Goal: Book appointment/travel/reservation

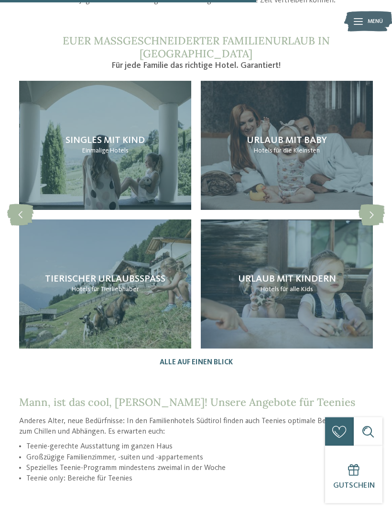
scroll to position [1103, 0]
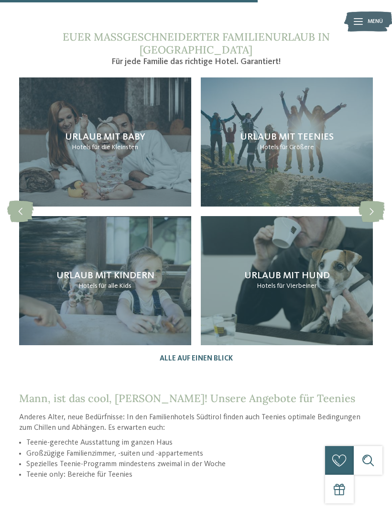
click at [322, 121] on div "Urlaub mit Teenies Hotels für Größere" at bounding box center [287, 141] width 172 height 129
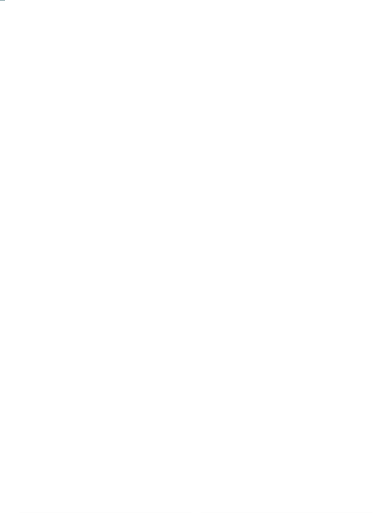
scroll to position [21, 0]
click at [372, 120] on div "Newsletter * **** **** ******* ****** Anrede Vorname Nachname Link" at bounding box center [196, 256] width 392 height 513
click at [139, 135] on link "Angebote" at bounding box center [155, 139] width 32 height 8
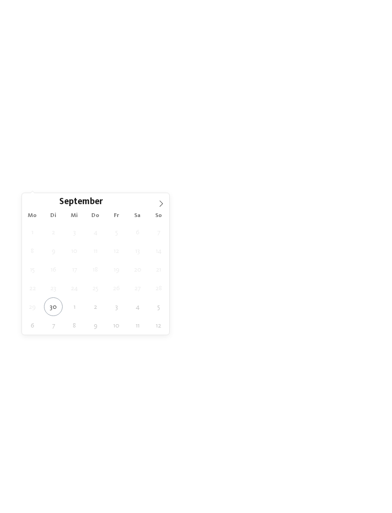
click at [161, 202] on icon at bounding box center [161, 204] width 3 height 6
click at [162, 202] on icon at bounding box center [161, 203] width 7 height 7
click at [164, 206] on icon at bounding box center [161, 203] width 7 height 7
click at [163, 206] on icon at bounding box center [161, 203] width 7 height 7
type input "****"
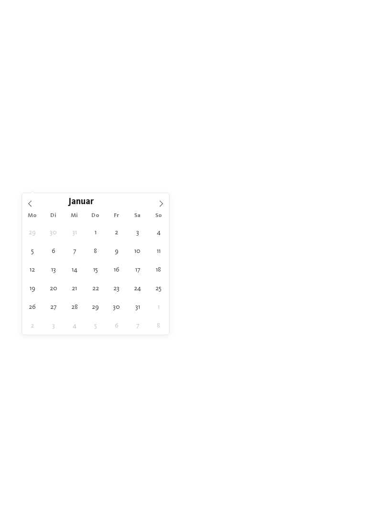
click at [163, 205] on icon at bounding box center [161, 203] width 7 height 7
click at [163, 204] on icon at bounding box center [161, 203] width 7 height 7
click at [165, 200] on span at bounding box center [161, 201] width 16 height 16
click at [163, 206] on icon at bounding box center [161, 203] width 7 height 7
click at [165, 204] on span at bounding box center [161, 201] width 16 height 16
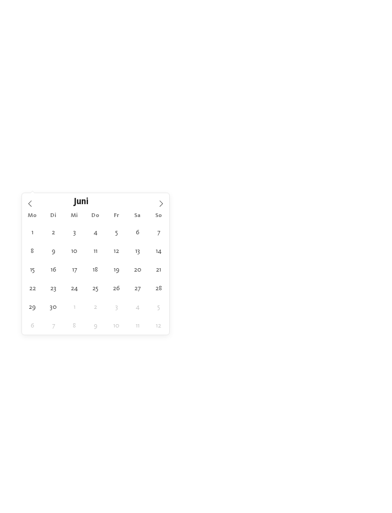
click at [164, 204] on icon at bounding box center [161, 203] width 7 height 7
click at [164, 203] on icon at bounding box center [161, 203] width 7 height 7
click at [32, 201] on icon at bounding box center [30, 203] width 7 height 7
click at [161, 201] on icon at bounding box center [161, 203] width 7 height 7
type div "27.07.2026"
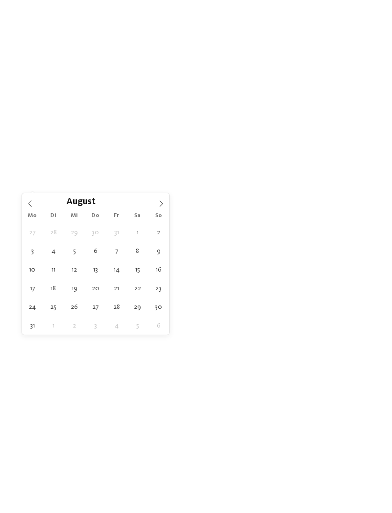
type input "****"
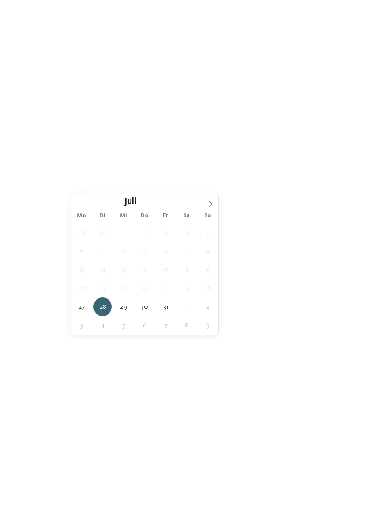
click at [188, 287] on span "25" at bounding box center [186, 288] width 19 height 19
click at [191, 290] on span "25" at bounding box center [186, 288] width 19 height 19
click at [192, 288] on span "25" at bounding box center [186, 288] width 19 height 19
type div "28.07.2026"
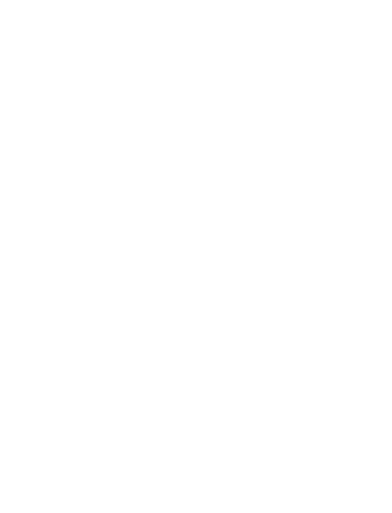
click at [40, 182] on span "27.07.2026" at bounding box center [45, 185] width 22 height 7
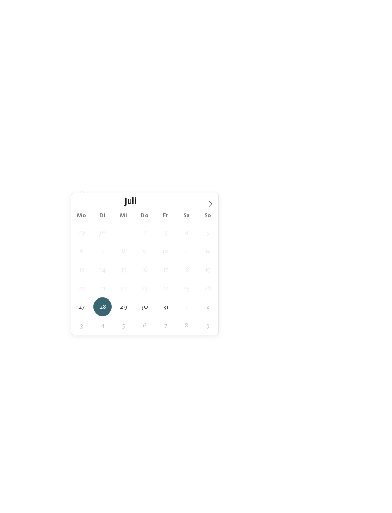
click at [189, 288] on span "25" at bounding box center [186, 288] width 19 height 19
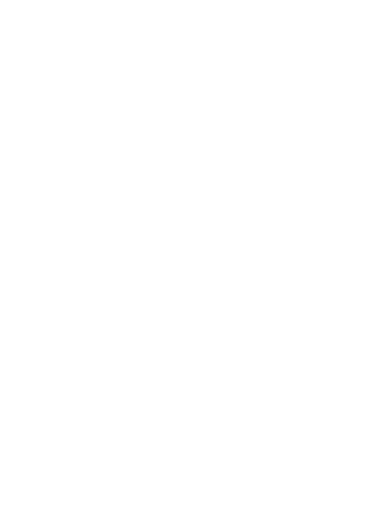
click at [106, 310] on img at bounding box center [105, 264] width 172 height 97
click at [369, 32] on icon at bounding box center [373, 35] width 21 height 17
click at [372, 32] on div "Menü" at bounding box center [375, 22] width 15 height 24
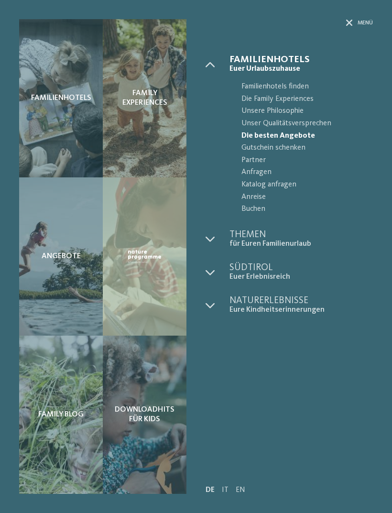
click at [349, 24] on icon at bounding box center [349, 23] width 7 height 7
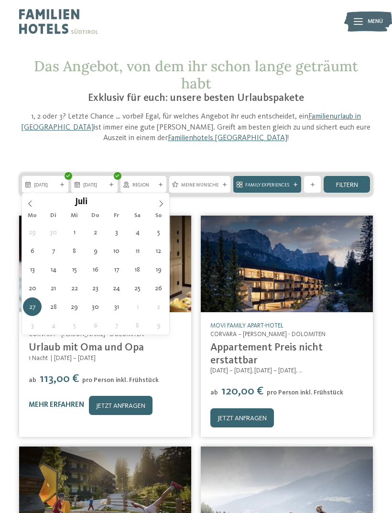
type div "25.07.2026"
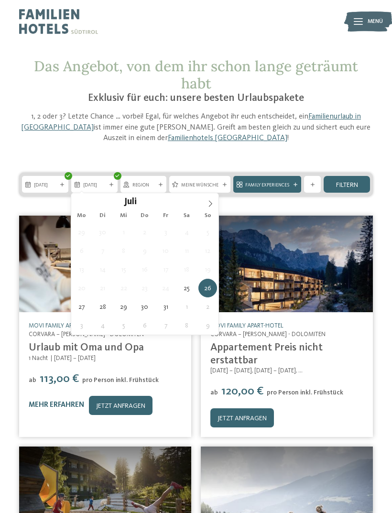
type div "08.08.2026"
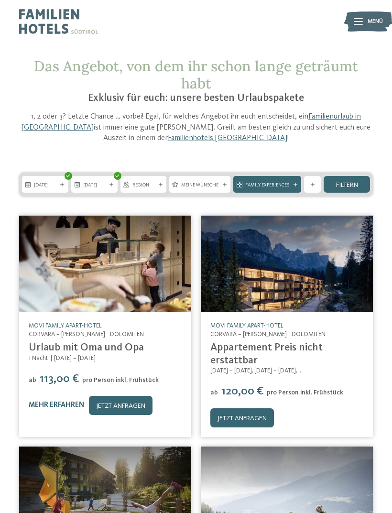
click at [266, 182] on span "Family Experiences" at bounding box center [267, 185] width 44 height 7
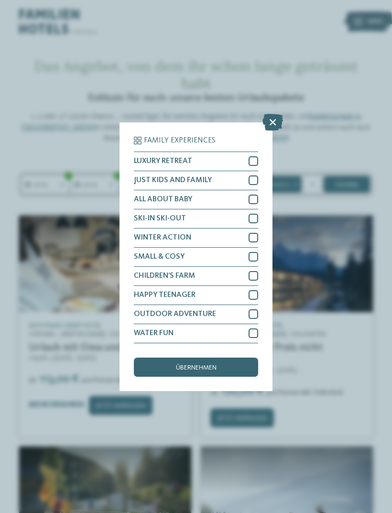
click at [254, 290] on div at bounding box center [254, 295] width 10 height 10
click at [217, 364] on span "übernehmen" at bounding box center [196, 367] width 41 height 7
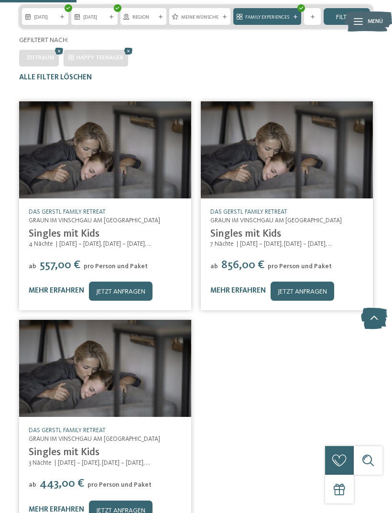
scroll to position [168, 0]
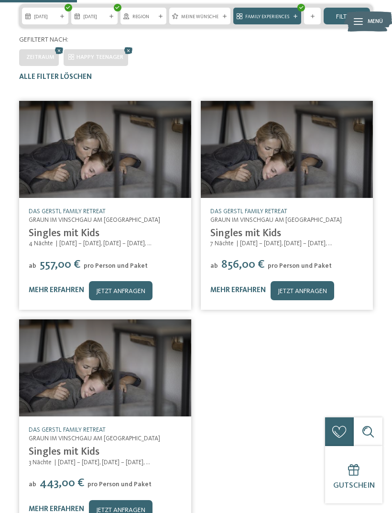
click at [120, 44] on div "Zeitraum HAPPY TEENAGER" at bounding box center [196, 55] width 354 height 22
click at [126, 45] on icon at bounding box center [128, 50] width 13 height 11
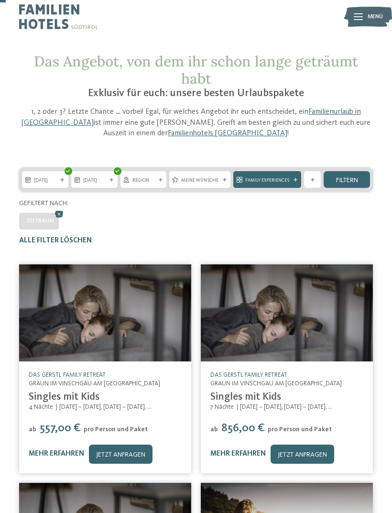
scroll to position [0, 0]
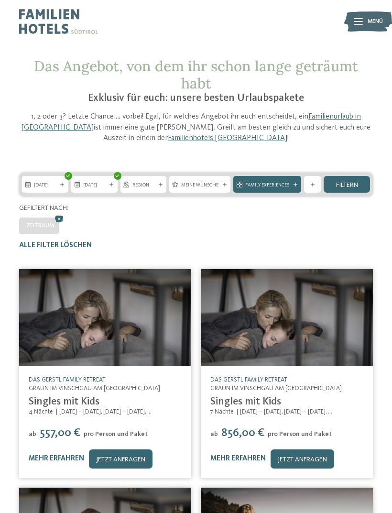
click at [202, 182] on span "Meine Wünsche" at bounding box center [199, 185] width 37 height 7
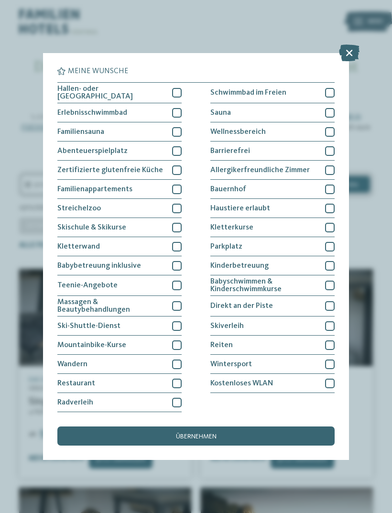
click at [181, 281] on div at bounding box center [177, 286] width 10 height 10
click at [251, 427] on div "übernehmen" at bounding box center [195, 436] width 277 height 19
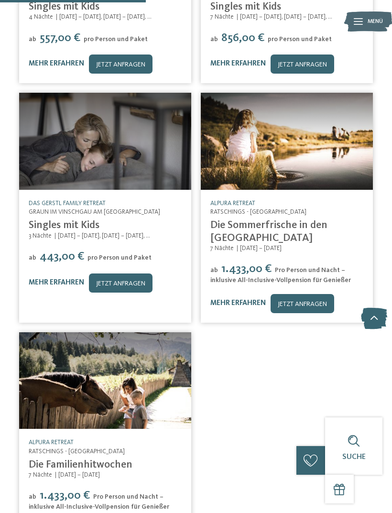
scroll to position [395, 0]
click at [315, 128] on img at bounding box center [287, 141] width 172 height 97
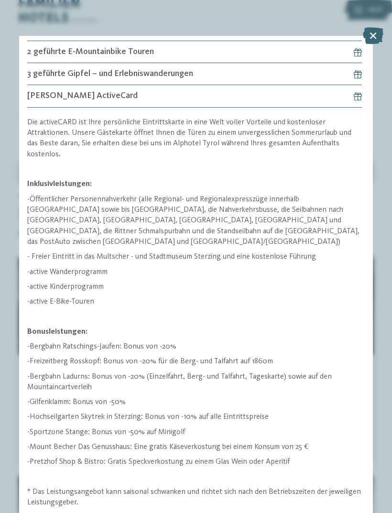
scroll to position [11, 0]
click at [372, 32] on icon at bounding box center [373, 35] width 21 height 17
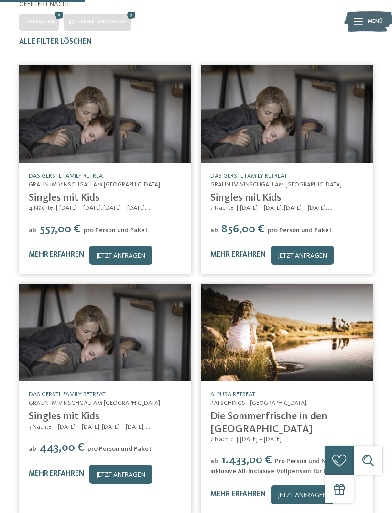
scroll to position [257, 0]
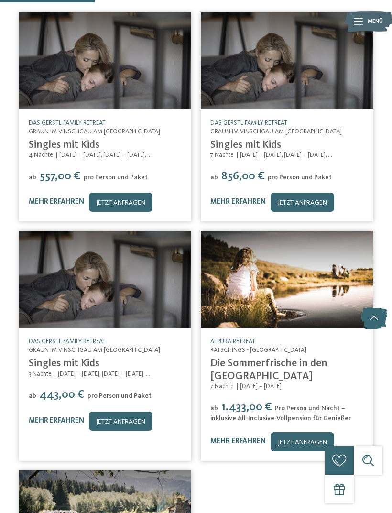
click at [308, 358] on link "Die Sommerfrische in den Bergen" at bounding box center [268, 369] width 117 height 23
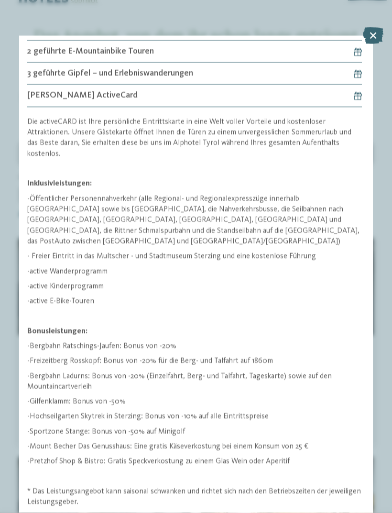
scroll to position [31, 0]
click at [371, 34] on icon at bounding box center [373, 35] width 21 height 17
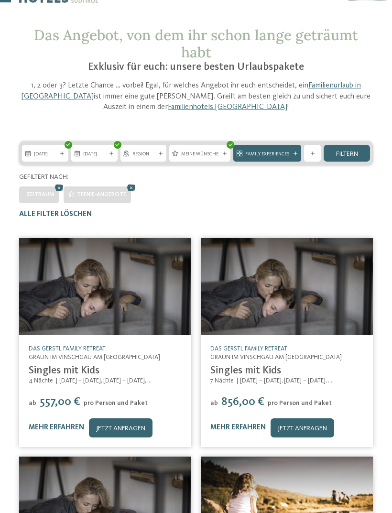
click at [365, 35] on h1 "Das Angebot, von dem ihr schon lange geträumt habt" at bounding box center [196, 43] width 354 height 34
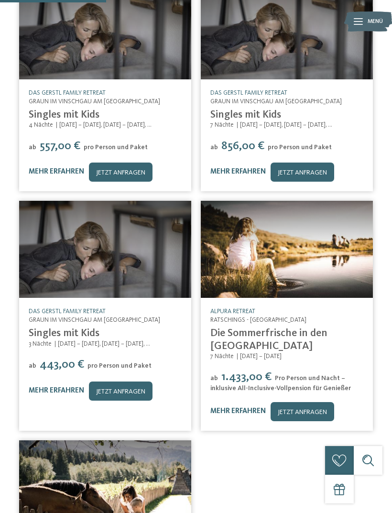
scroll to position [301, 0]
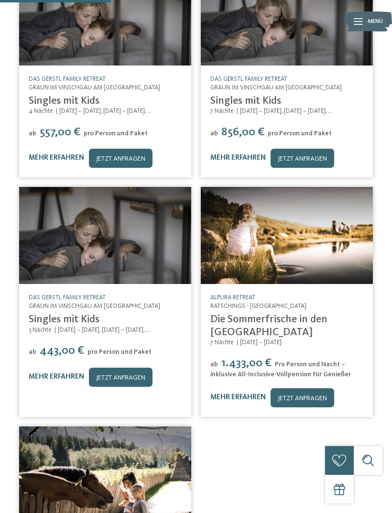
click at [238, 394] on link "mehr erfahren" at bounding box center [237, 397] width 55 height 7
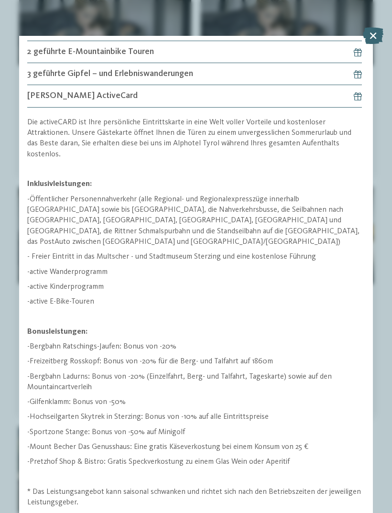
click at [369, 39] on icon at bounding box center [373, 35] width 21 height 17
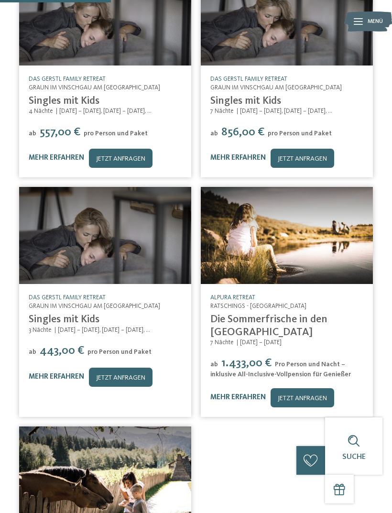
click at [264, 305] on span "Ratschings - Eisacktal" at bounding box center [258, 306] width 96 height 6
click at [242, 295] on link "Alpura Retreat" at bounding box center [232, 298] width 45 height 6
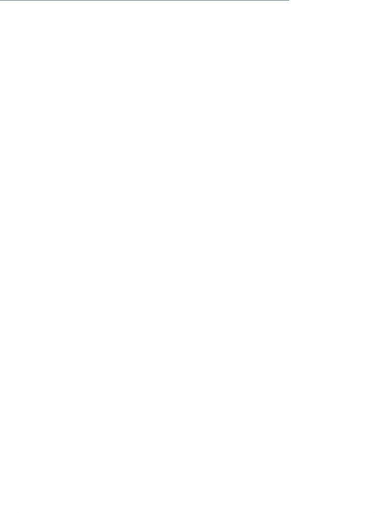
scroll to position [2539, 0]
click at [157, 374] on span at bounding box center [160, 381] width 14 height 14
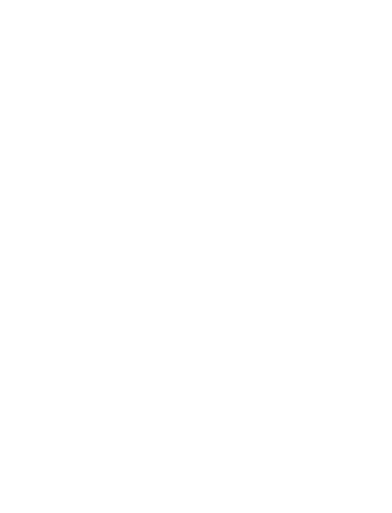
click at [160, 373] on span at bounding box center [160, 380] width 14 height 14
type input "*"
click at [152, 407] on select "* * * * * * * * * * * ** ** ** ** ** ** ** **" at bounding box center [151, 415] width 69 height 16
select select "**"
click at [147, 441] on select "* * * * * * * * * * * ** ** ** ** ** ** ** **" at bounding box center [151, 449] width 69 height 16
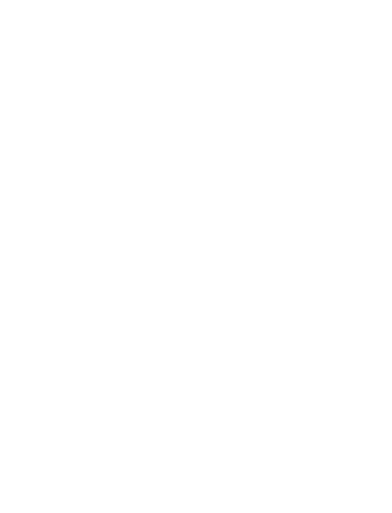
select select "**"
click at [242, 61] on div "Appartements" at bounding box center [248, 69] width 52 height 17
click at [119, 133] on img at bounding box center [107, 140] width 177 height 143
click at [350, 264] on icon at bounding box center [352, 259] width 26 height 22
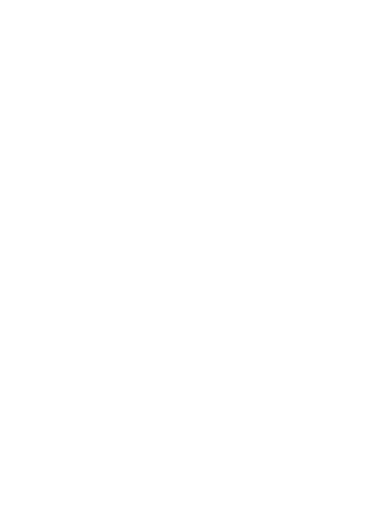
click at [351, 258] on icon at bounding box center [352, 259] width 26 height 22
click at [351, 261] on icon at bounding box center [352, 259] width 26 height 22
click at [358, 258] on icon at bounding box center [352, 259] width 26 height 22
click at [355, 261] on icon at bounding box center [352, 259] width 26 height 22
click at [351, 258] on icon at bounding box center [352, 259] width 26 height 22
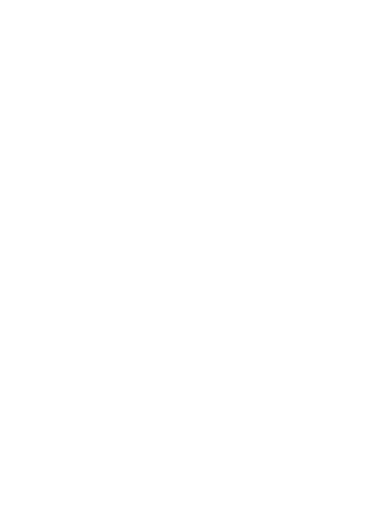
click at [356, 263] on icon at bounding box center [352, 259] width 26 height 22
click at [351, 264] on icon at bounding box center [352, 259] width 26 height 22
click at [354, 259] on icon at bounding box center [352, 259] width 26 height 22
click at [355, 261] on icon at bounding box center [352, 259] width 26 height 22
click at [325, 259] on icon at bounding box center [328, 259] width 26 height 22
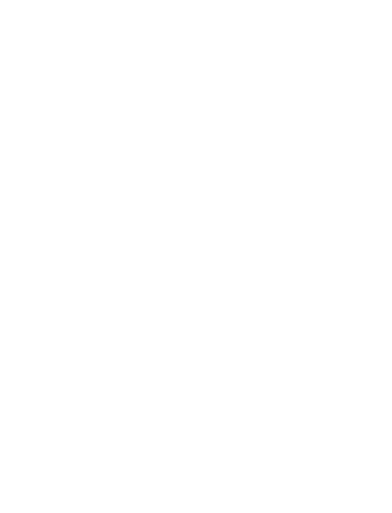
click at [350, 269] on icon at bounding box center [352, 259] width 26 height 22
click at [352, 260] on icon at bounding box center [352, 259] width 26 height 22
click at [347, 259] on icon at bounding box center [352, 259] width 26 height 22
click at [371, 35] on icon at bounding box center [373, 35] width 21 height 17
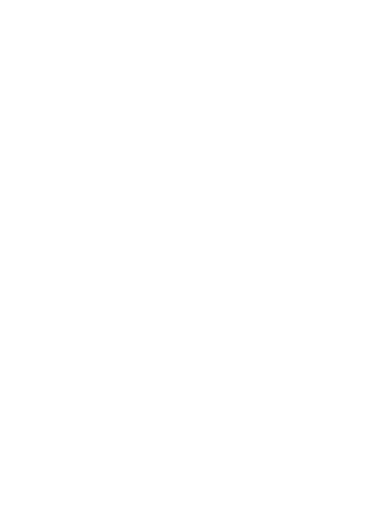
click at [242, 264] on link "mehr erfahren" at bounding box center [235, 267] width 55 height 7
click at [370, 25] on div "Zimmer 24 / 27 slide 24 of 27 8" at bounding box center [196, 256] width 392 height 513
